Goal: Information Seeking & Learning: Learn about a topic

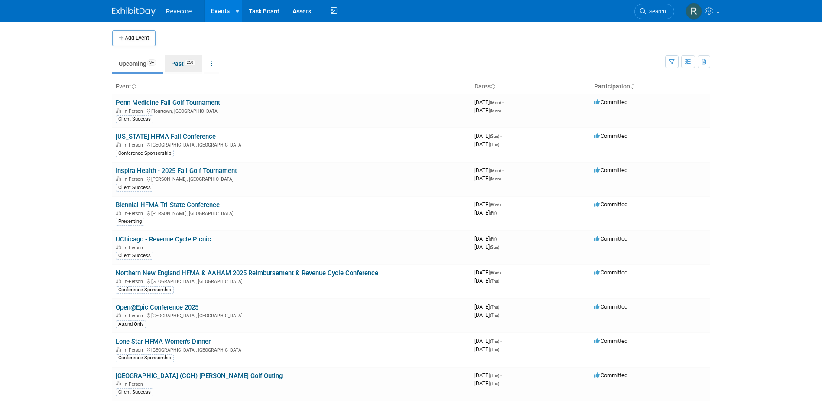
click at [171, 63] on link "Past 250" at bounding box center [184, 63] width 38 height 16
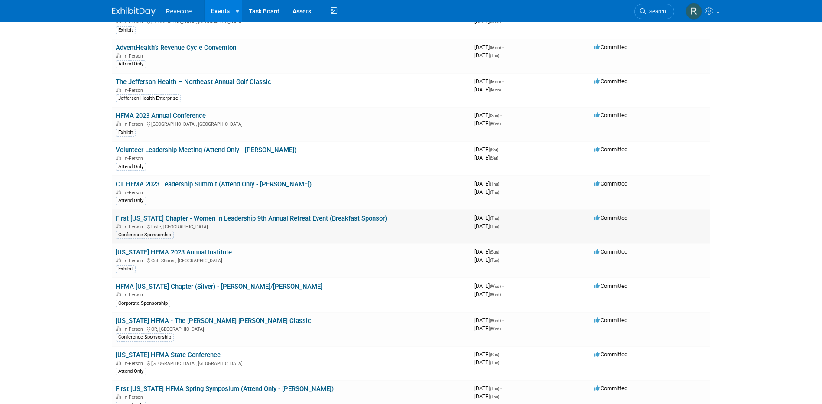
scroll to position [174, 0]
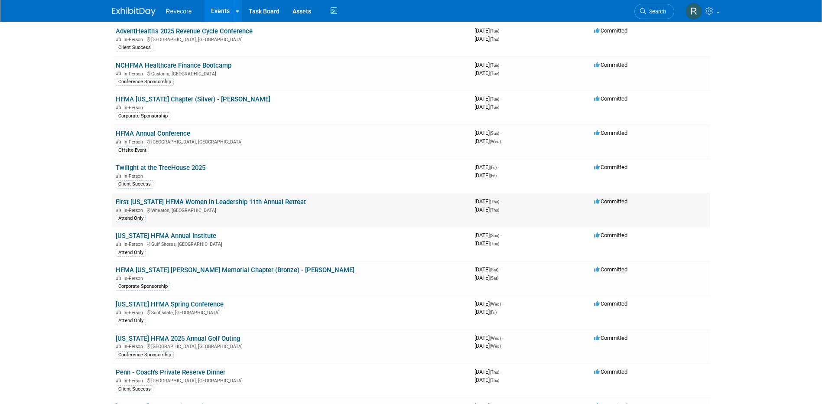
click at [271, 203] on link "First [US_STATE] HFMA Women in Leadership 11th Annual Retreat" at bounding box center [211, 202] width 190 height 8
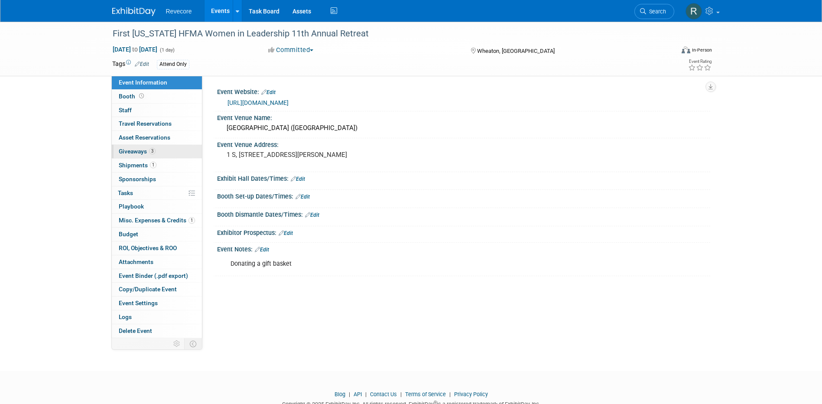
click at [169, 148] on link "3 Giveaways 3" at bounding box center [157, 151] width 90 height 13
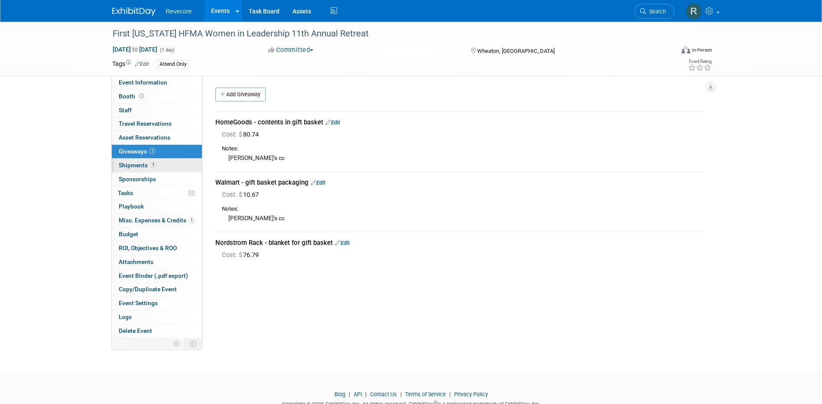
click at [169, 164] on link "1 Shipments 1" at bounding box center [157, 165] width 90 height 13
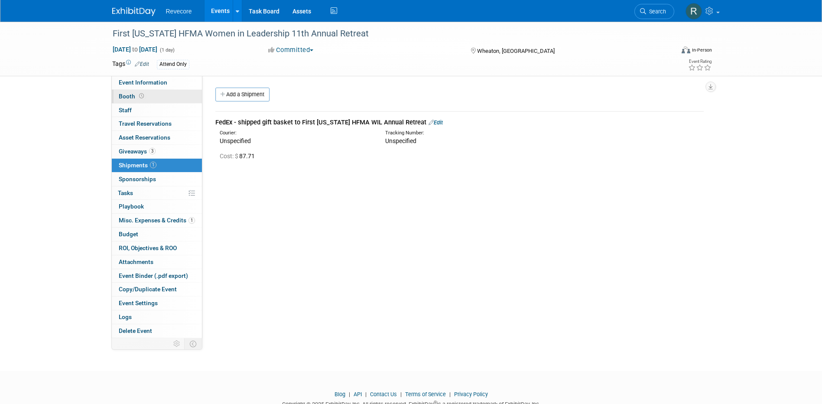
click at [160, 94] on link "Booth" at bounding box center [157, 96] width 90 height 13
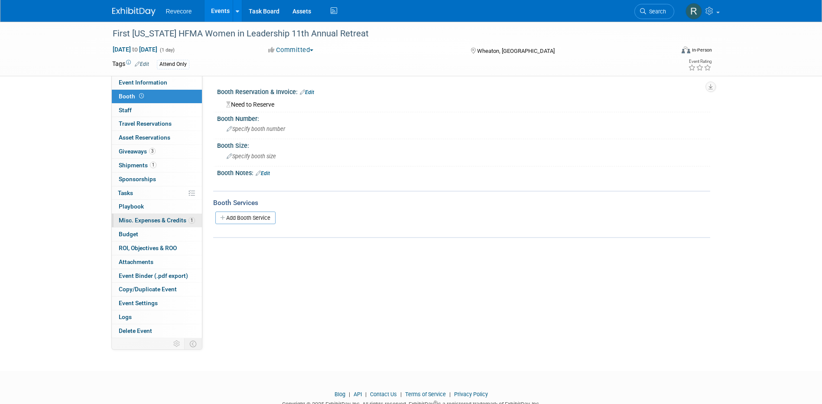
click at [157, 218] on span "Misc. Expenses & Credits 1" at bounding box center [157, 220] width 76 height 7
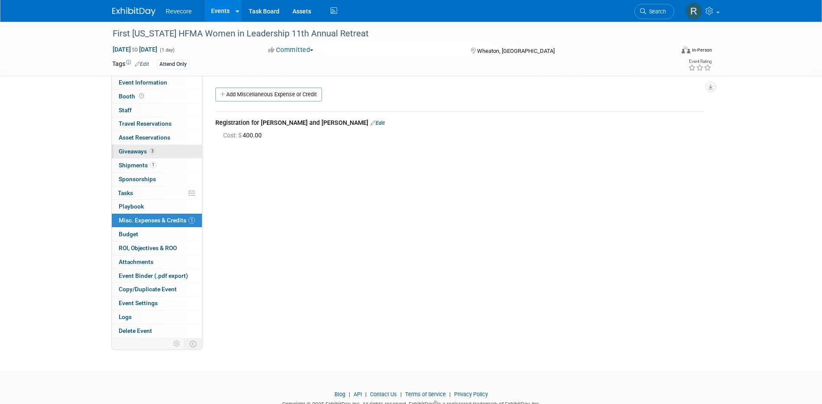
click at [153, 150] on span "3" at bounding box center [152, 151] width 7 height 7
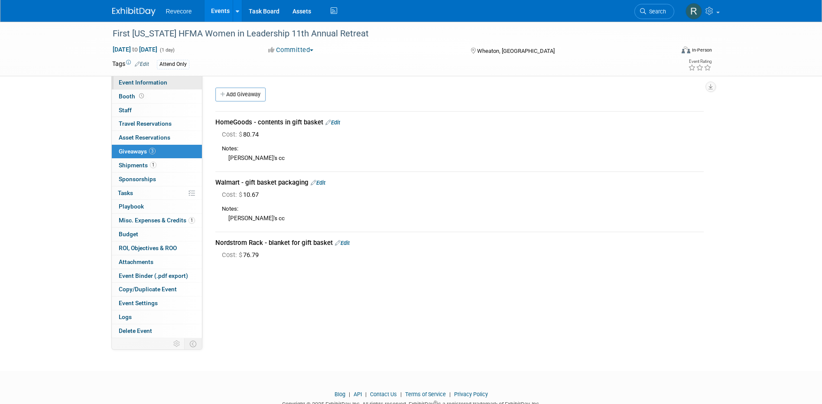
click at [174, 83] on link "Event Information" at bounding box center [157, 82] width 90 height 13
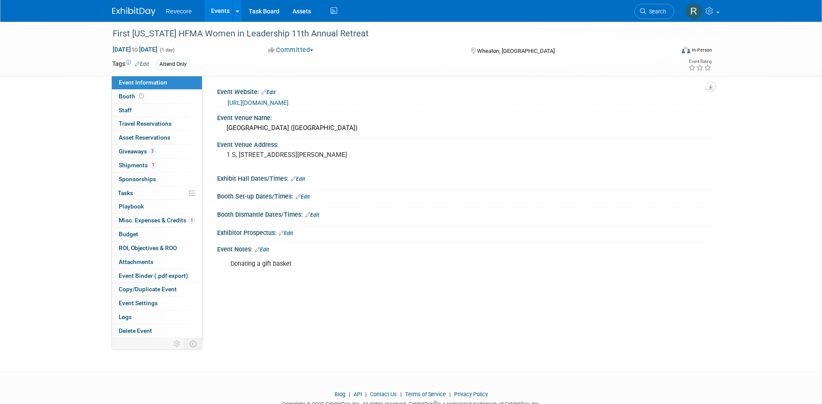
click at [289, 101] on link "https://web.cvent.com/event/20e6e012-303f-4822-9f38-36adacdd117a/summary" at bounding box center [258, 102] width 61 height 7
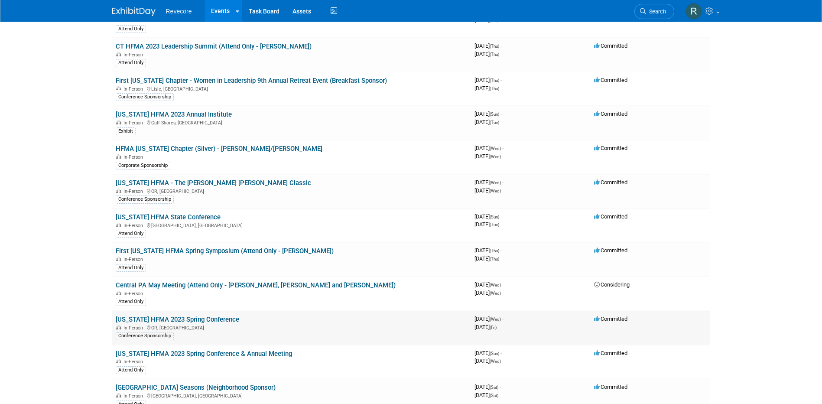
scroll to position [5916, 0]
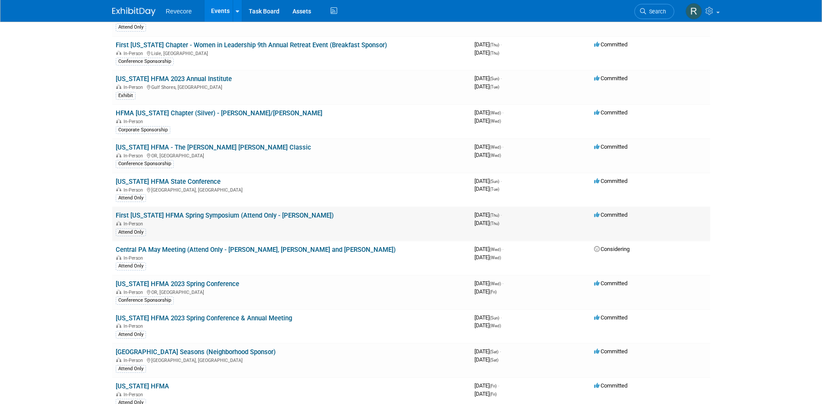
click at [296, 211] on link "First [US_STATE] HFMA Spring Symposium (Attend Only - [PERSON_NAME])" at bounding box center [225, 215] width 218 height 8
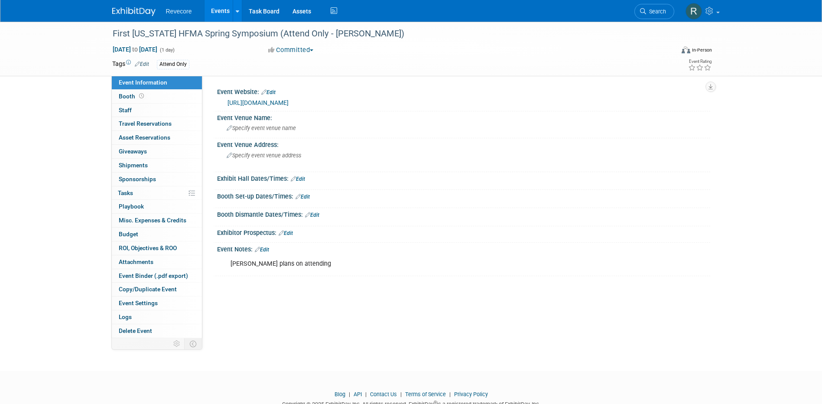
click at [254, 100] on link "[URL][DOMAIN_NAME]" at bounding box center [258, 102] width 61 height 7
